Goal: Task Accomplishment & Management: Manage account settings

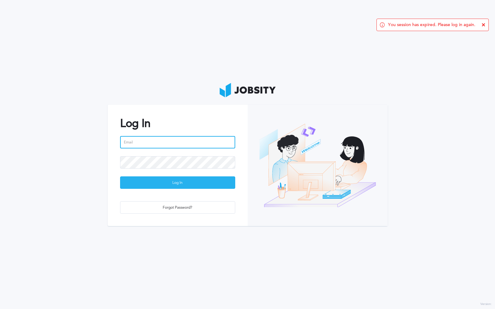
type input "[EMAIL_ADDRESS][PERSON_NAME][DOMAIN_NAME]"
click at [194, 187] on div "Log In" at bounding box center [177, 183] width 114 height 12
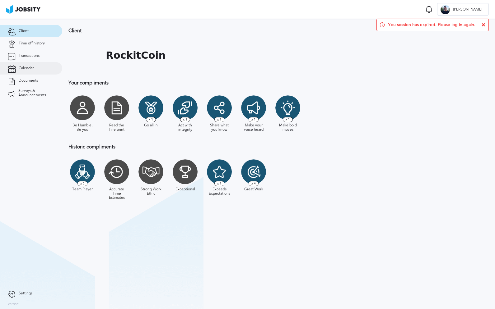
click at [29, 66] on span "Calendar" at bounding box center [26, 68] width 15 height 4
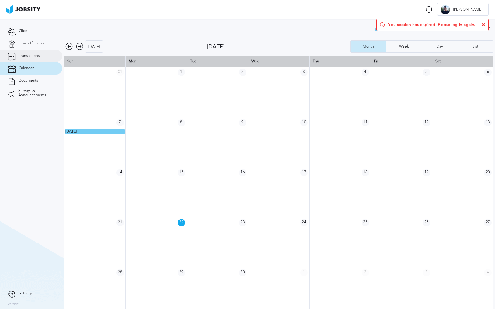
click at [25, 54] on span "Transactions" at bounding box center [29, 56] width 21 height 4
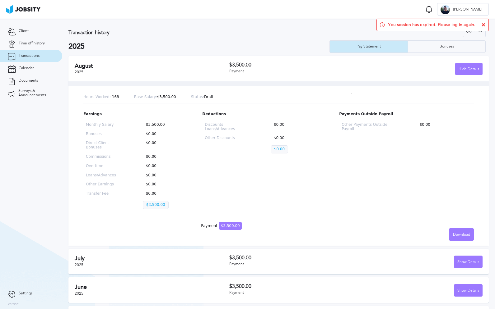
click at [170, 261] on h2 "July" at bounding box center [152, 259] width 155 height 7
click at [470, 262] on div "Show Details" at bounding box center [468, 262] width 28 height 12
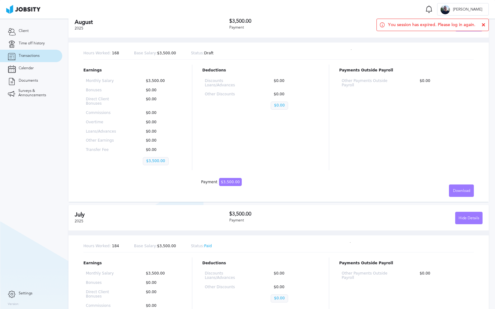
scroll to position [55, 0]
